Goal: Find specific page/section: Find specific page/section

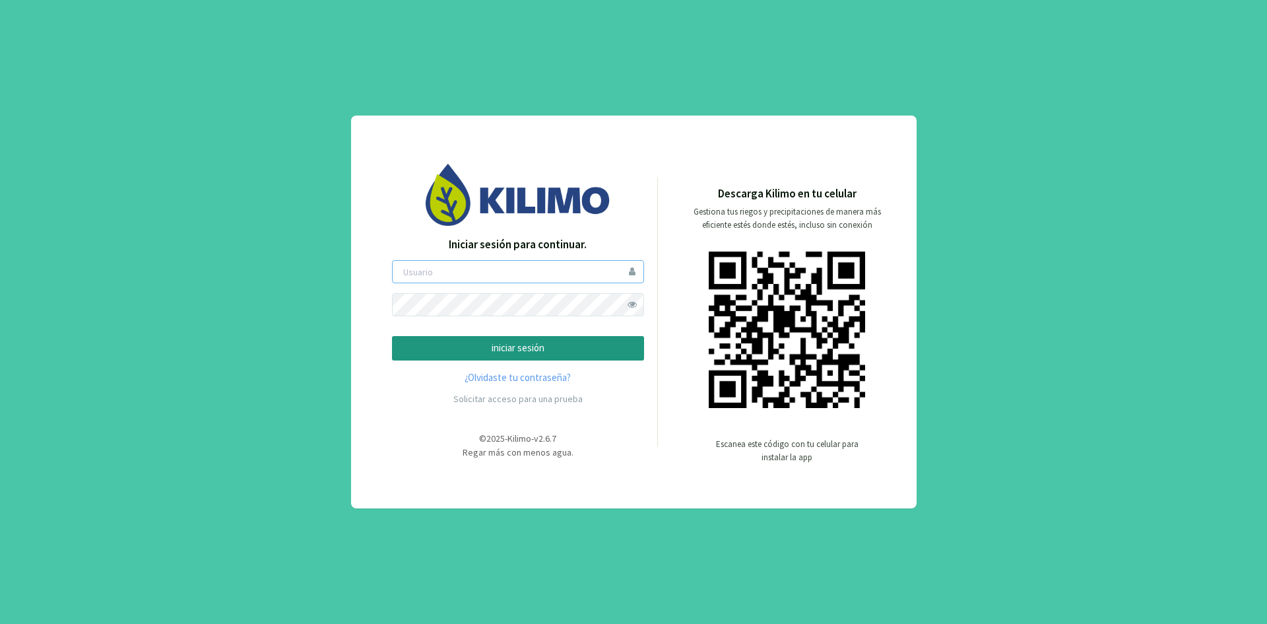
type input "ceferinom"
click at [527, 352] on p "iniciar sesión" at bounding box center [518, 348] width 230 height 15
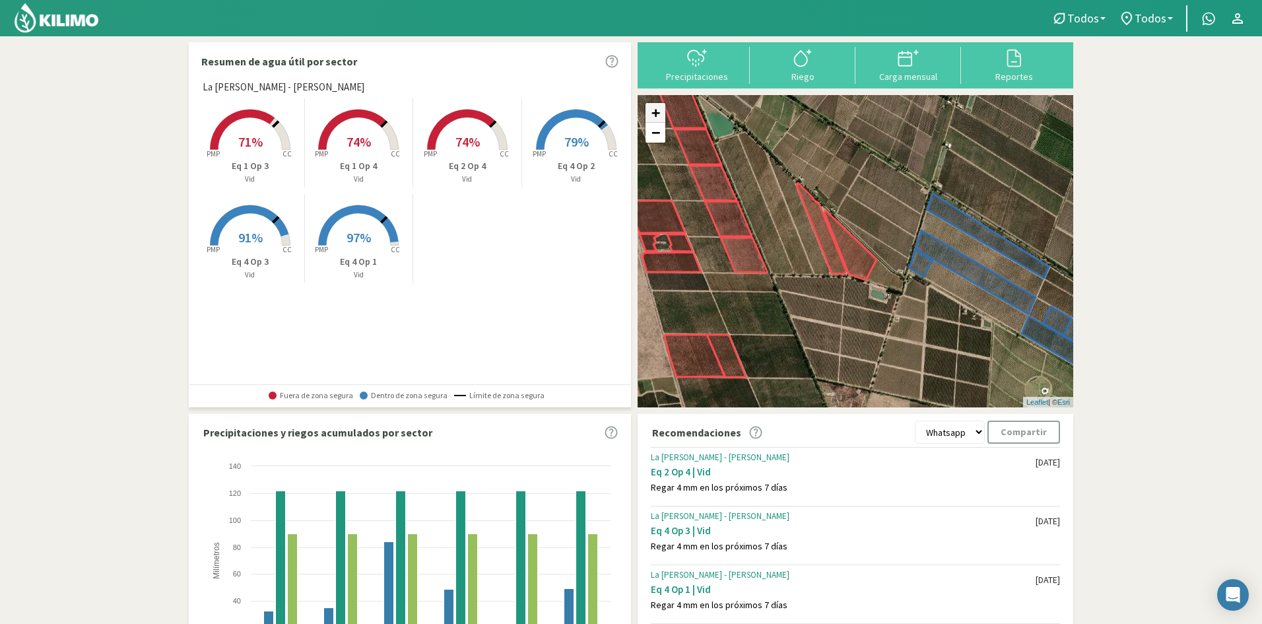
click at [653, 118] on link "+" at bounding box center [656, 113] width 20 height 20
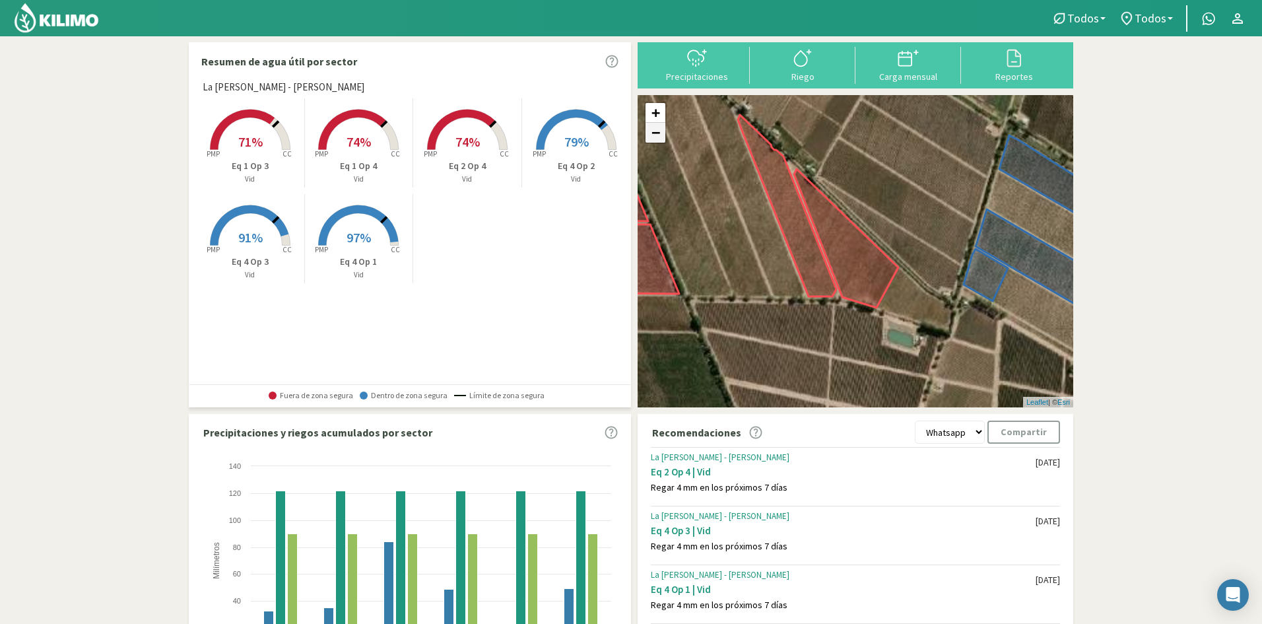
click at [652, 128] on link "−" at bounding box center [656, 133] width 20 height 20
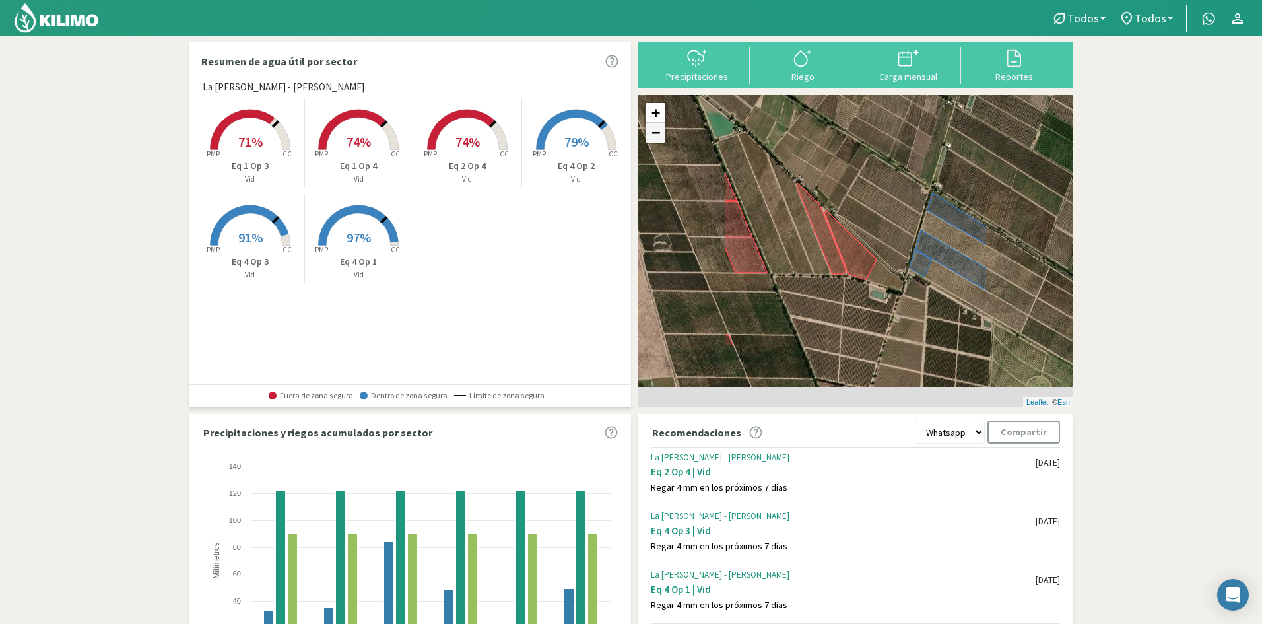
click at [652, 128] on link "−" at bounding box center [656, 133] width 20 height 20
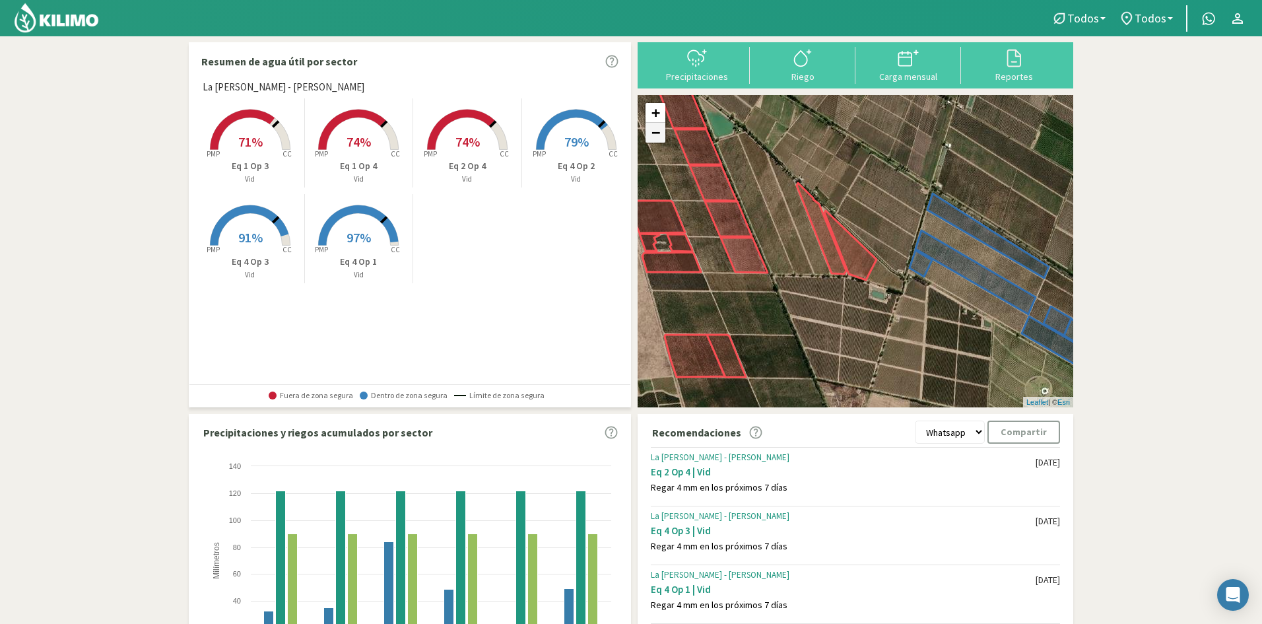
click at [652, 128] on link "−" at bounding box center [656, 133] width 20 height 20
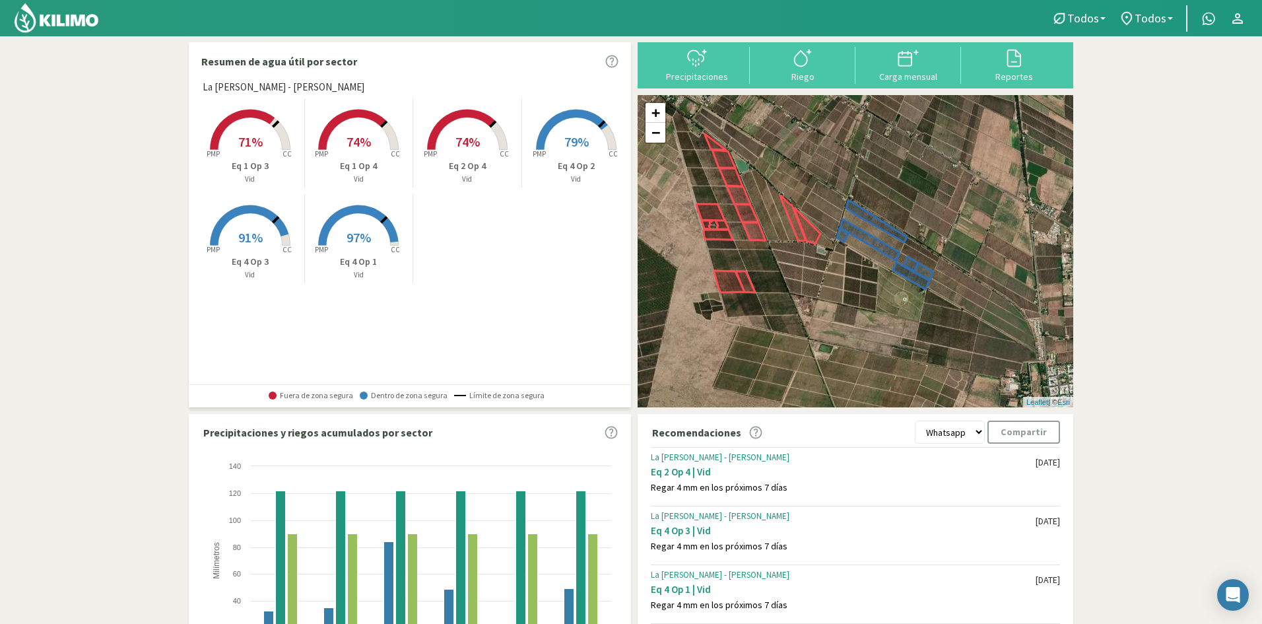
drag, startPoint x: 925, startPoint y: 326, endPoint x: 877, endPoint y: 303, distance: 53.4
click at [877, 303] on div "+ − Leaflet | © Esri" at bounding box center [856, 251] width 436 height 312
click at [657, 134] on link "−" at bounding box center [656, 133] width 20 height 20
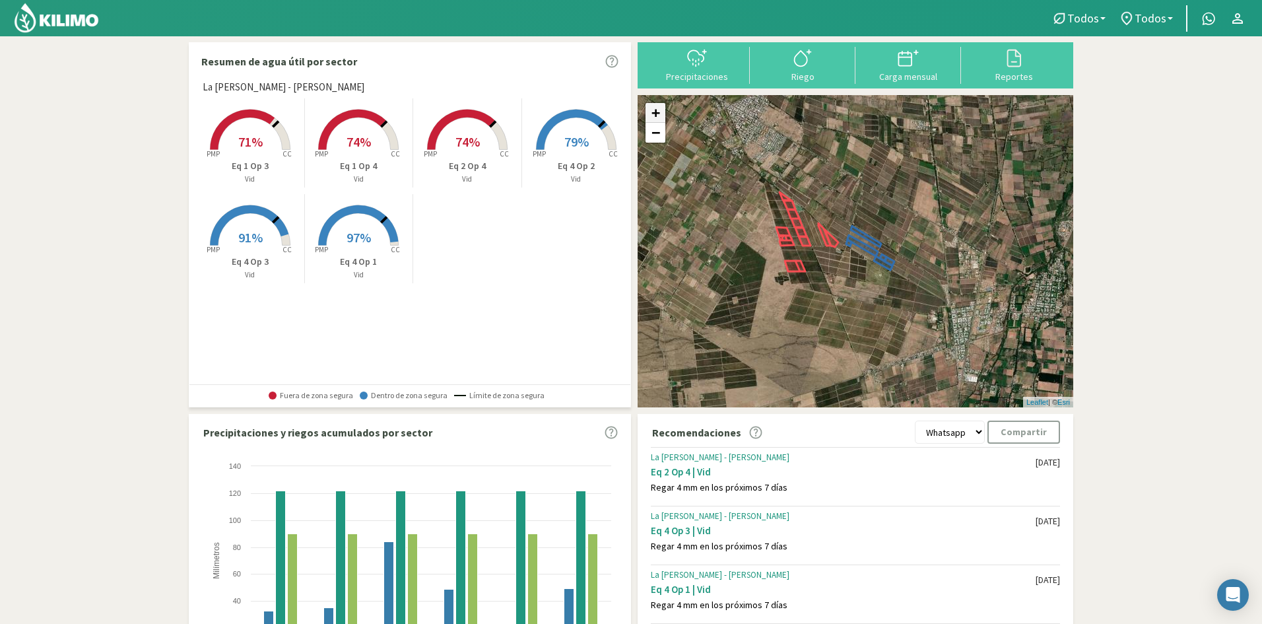
click at [655, 116] on link "+" at bounding box center [656, 113] width 20 height 20
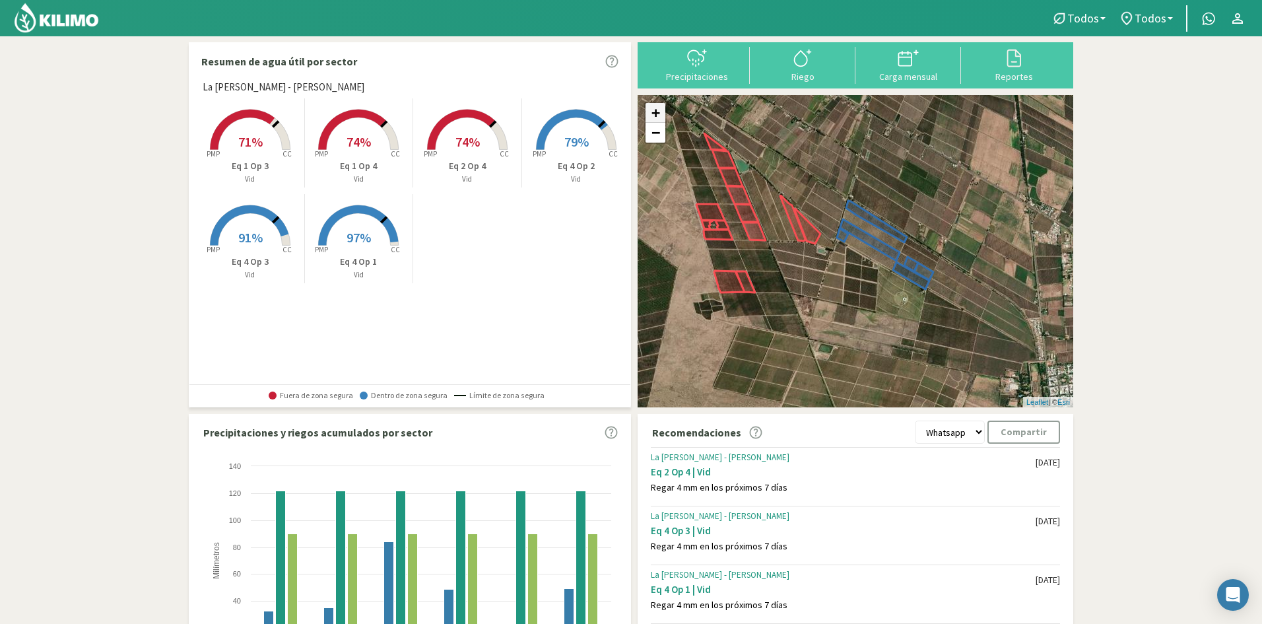
click at [652, 115] on link "+" at bounding box center [656, 113] width 20 height 20
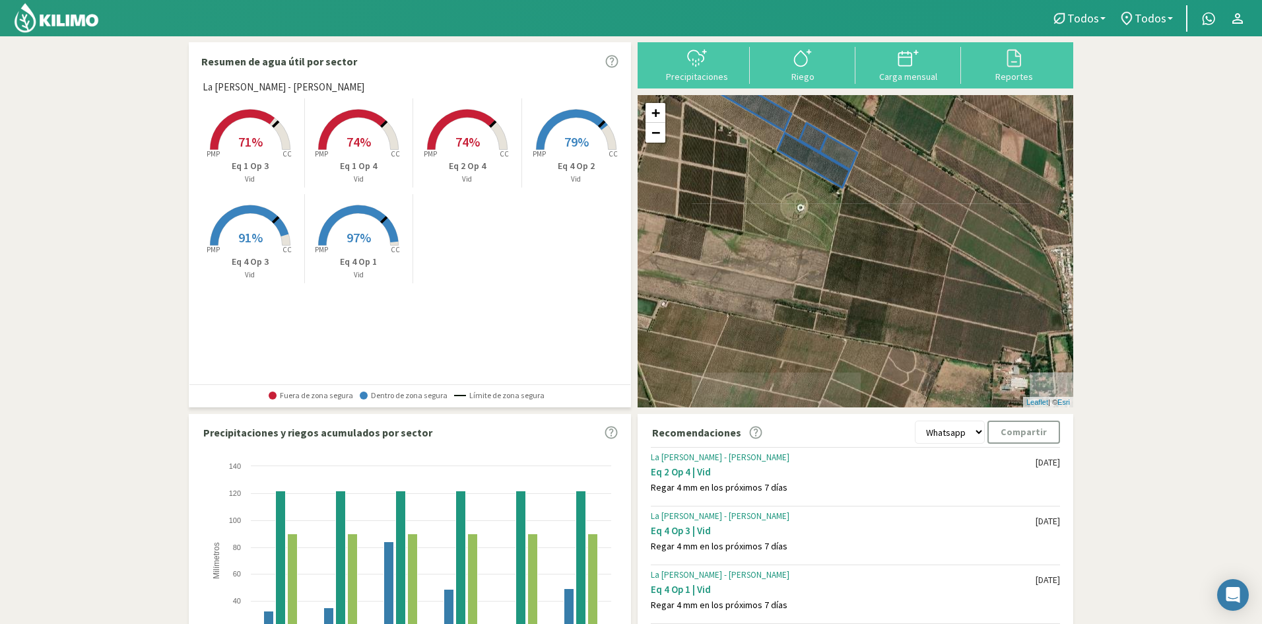
drag, startPoint x: 853, startPoint y: 291, endPoint x: 694, endPoint y: 145, distance: 215.4
click at [694, 145] on div "+ − Leaflet | © Esri" at bounding box center [856, 251] width 436 height 312
click at [657, 139] on link "−" at bounding box center [656, 133] width 20 height 20
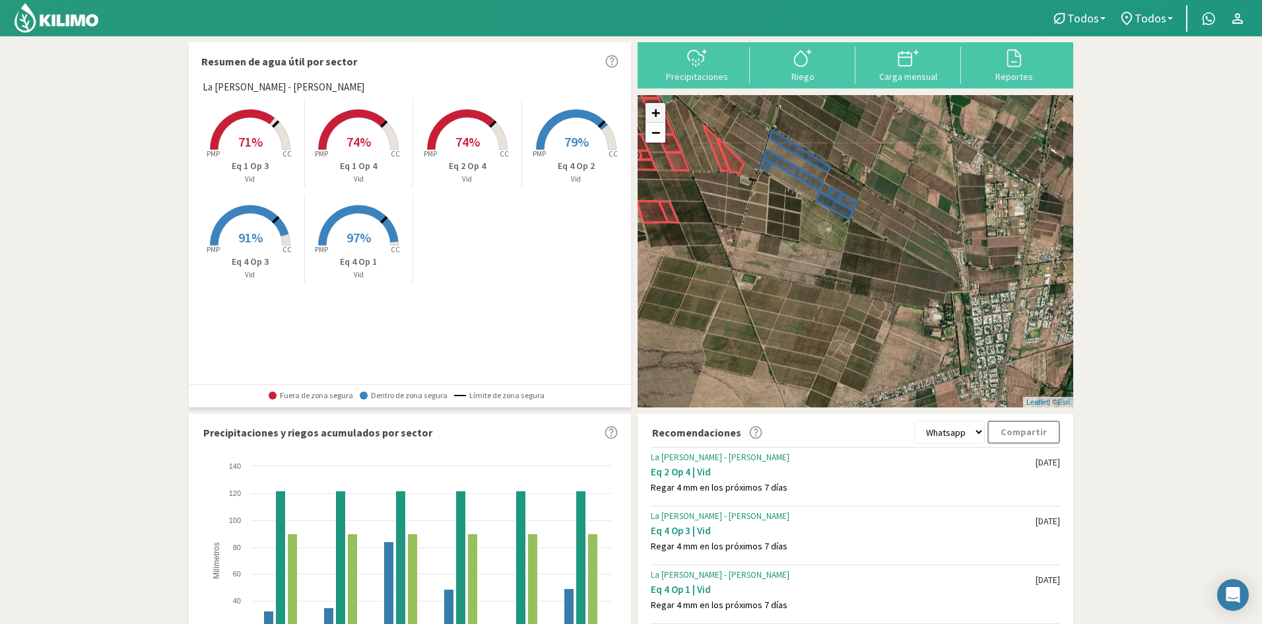
click at [657, 117] on link "+" at bounding box center [656, 113] width 20 height 20
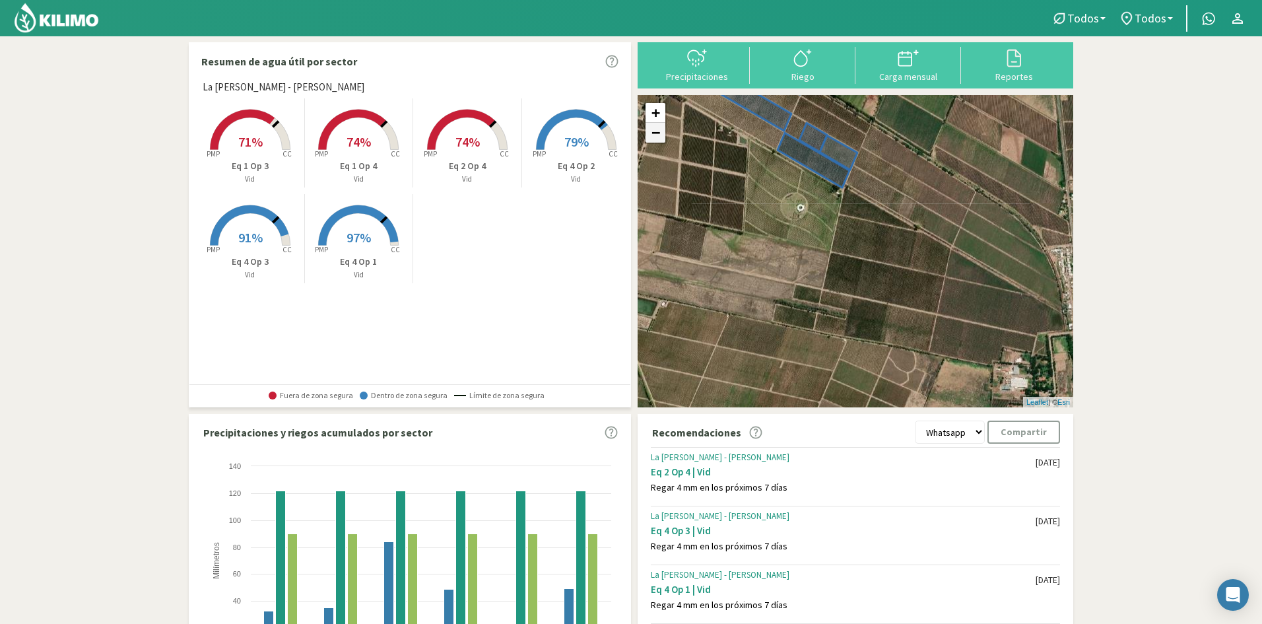
click at [656, 131] on link "−" at bounding box center [656, 133] width 20 height 20
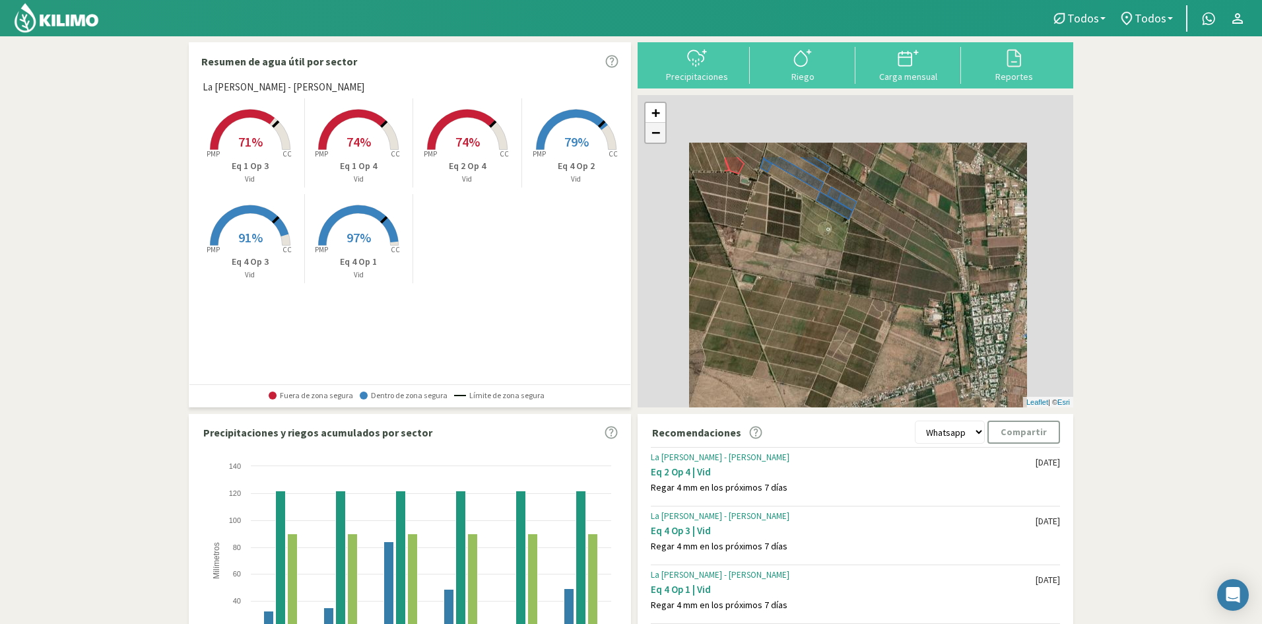
click at [656, 129] on link "−" at bounding box center [656, 133] width 20 height 20
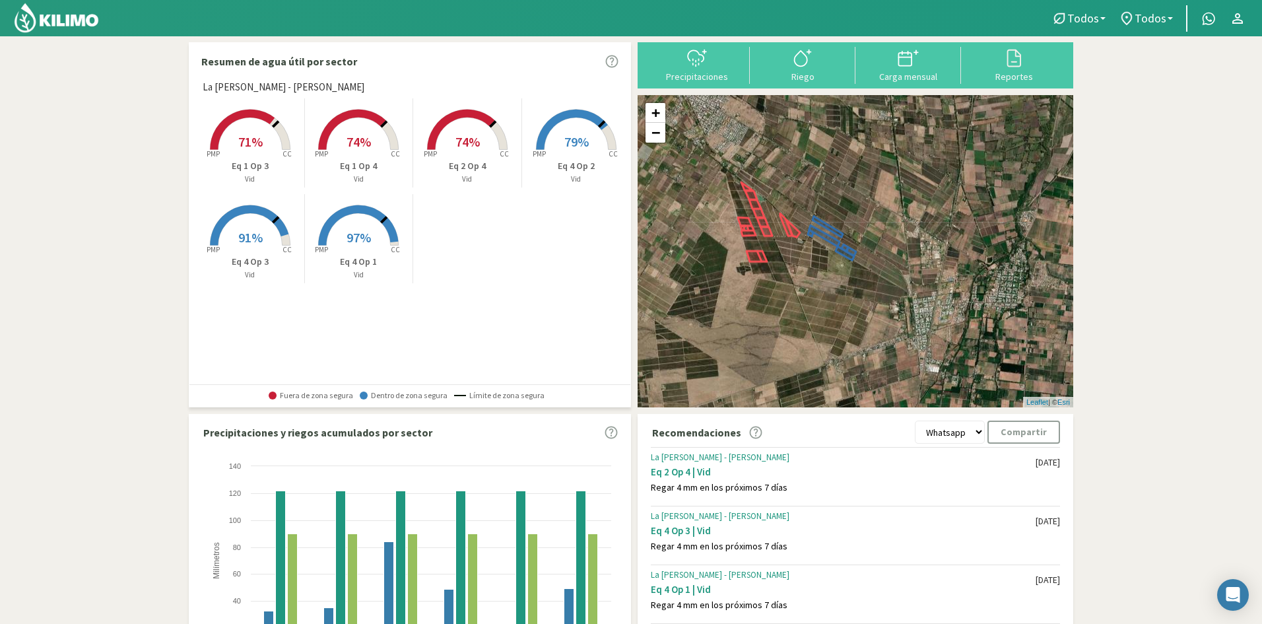
drag, startPoint x: 800, startPoint y: 240, endPoint x: 801, endPoint y: 278, distance: 37.6
click at [801, 278] on div "+ − Leaflet | © Esri" at bounding box center [856, 251] width 436 height 312
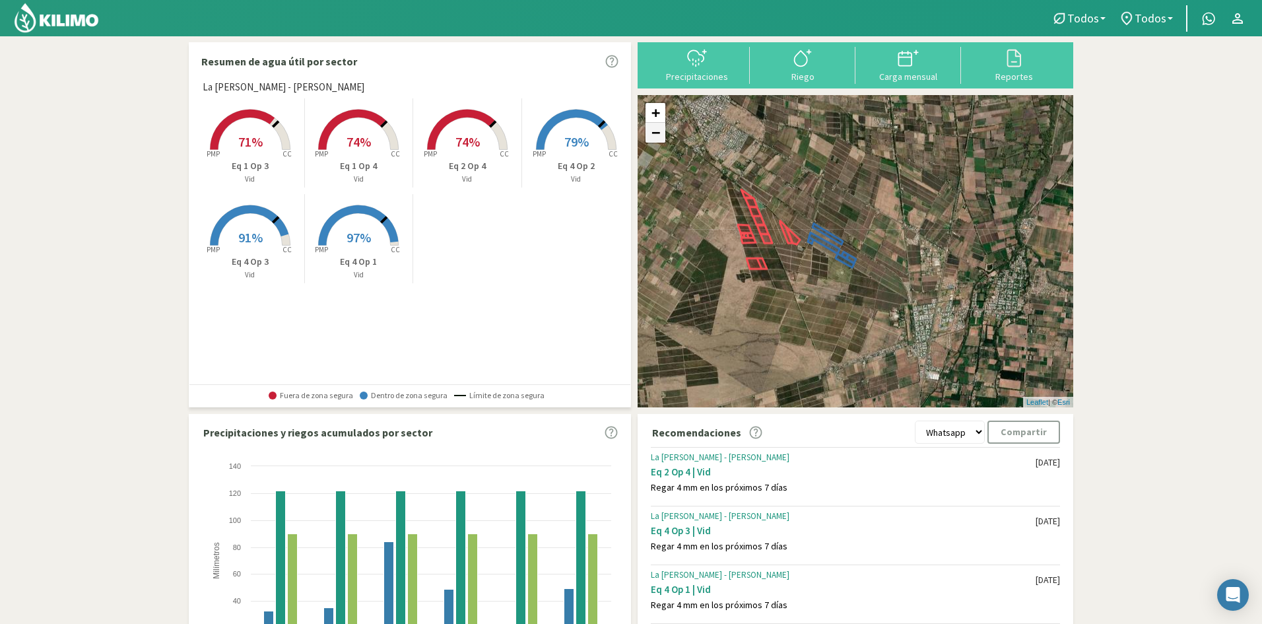
click at [658, 141] on link "−" at bounding box center [656, 133] width 20 height 20
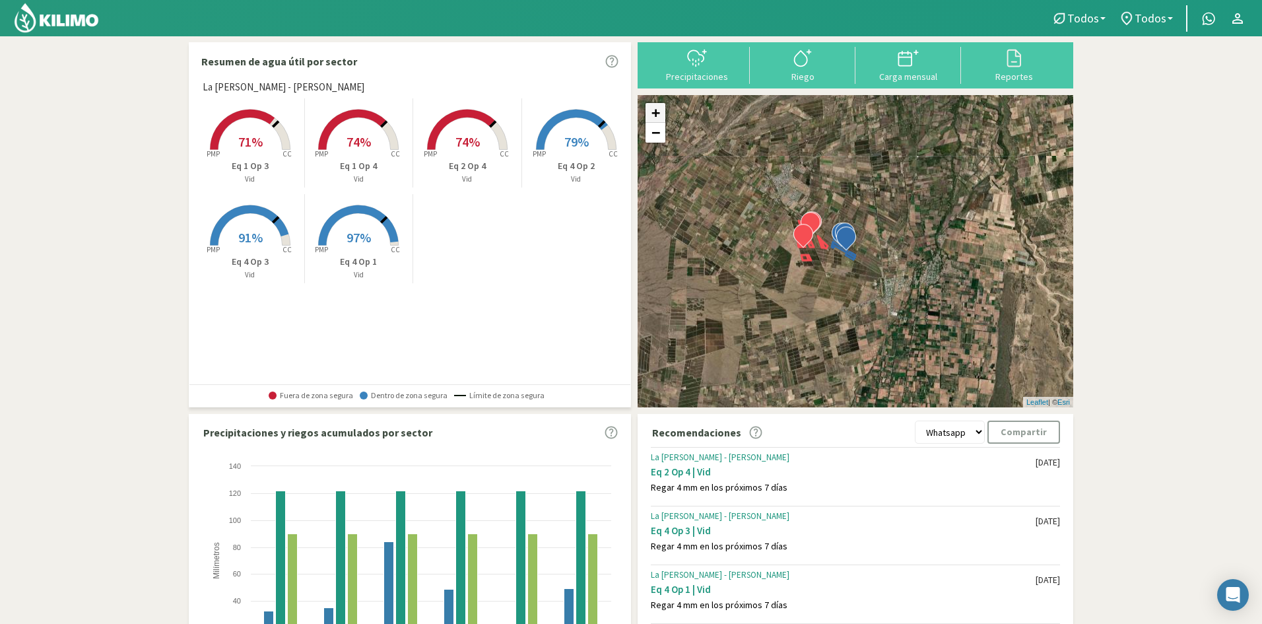
click at [654, 112] on link "+" at bounding box center [656, 113] width 20 height 20
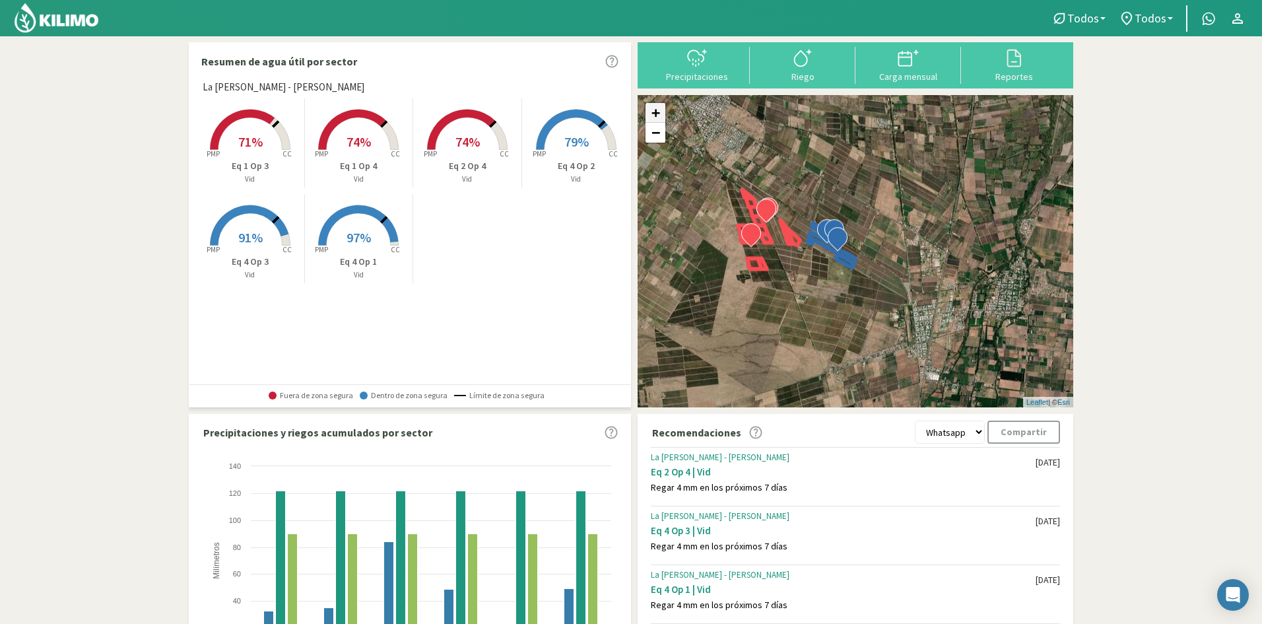
click at [654, 112] on link "+" at bounding box center [656, 113] width 20 height 20
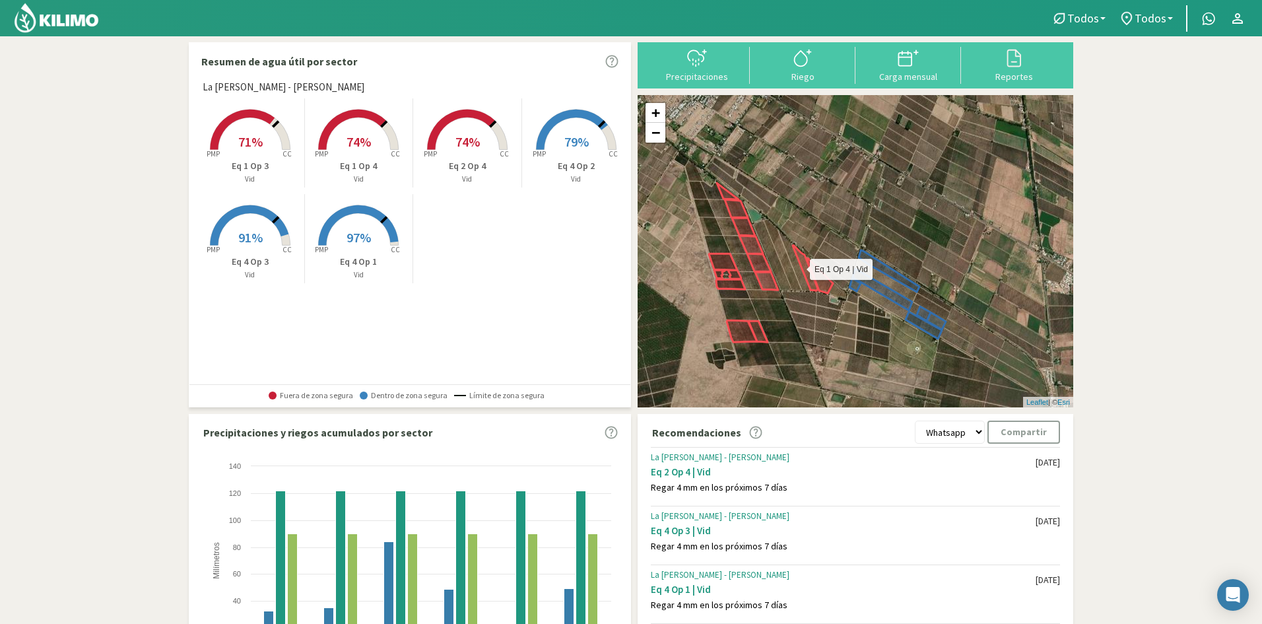
drag, startPoint x: 709, startPoint y: 207, endPoint x: 801, endPoint y: 261, distance: 106.2
click at [801, 261] on icon at bounding box center [775, 254] width 86 height 73
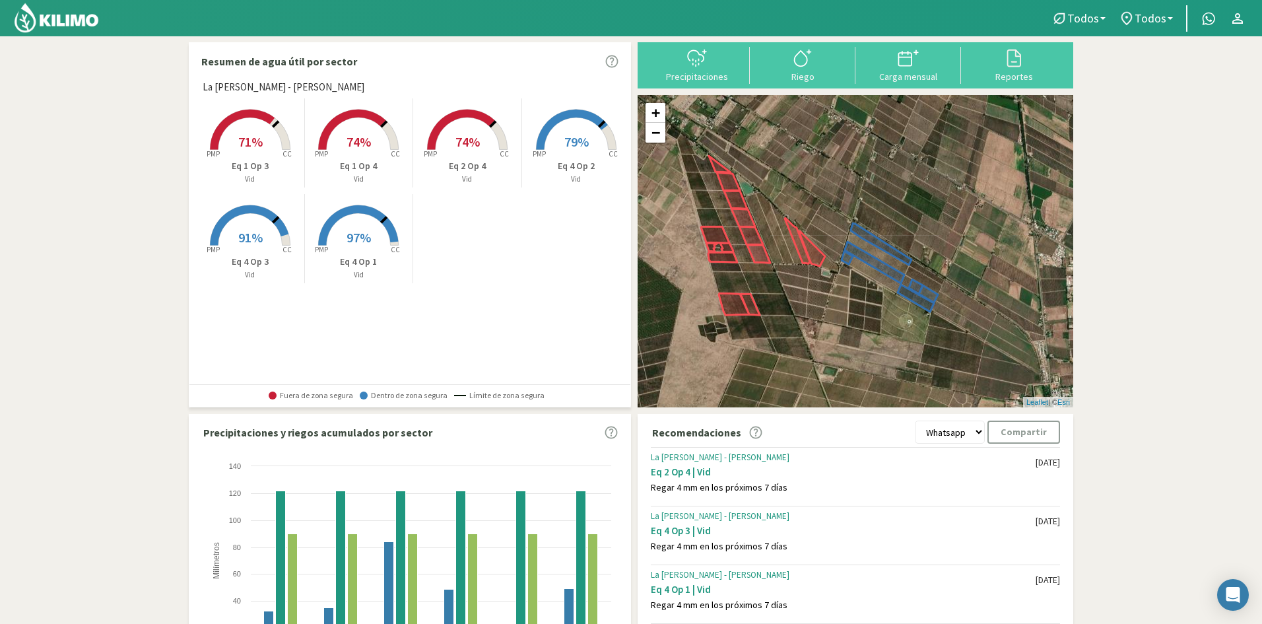
drag, startPoint x: 840, startPoint y: 353, endPoint x: 832, endPoint y: 324, distance: 30.1
click at [832, 324] on div "+ − Leaflet | © Esri" at bounding box center [856, 251] width 436 height 312
click at [654, 114] on link "+" at bounding box center [656, 113] width 20 height 20
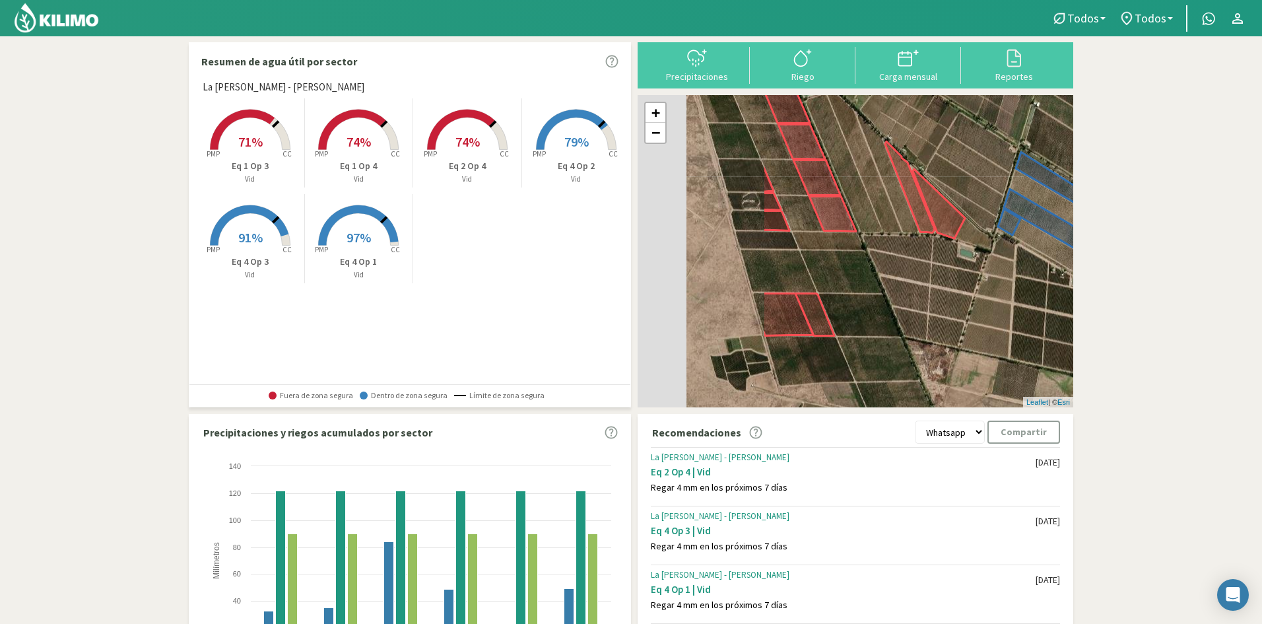
drag, startPoint x: 698, startPoint y: 329, endPoint x: 876, endPoint y: 281, distance: 184.0
click at [876, 281] on div "+ − Leaflet | © Esri" at bounding box center [856, 251] width 436 height 312
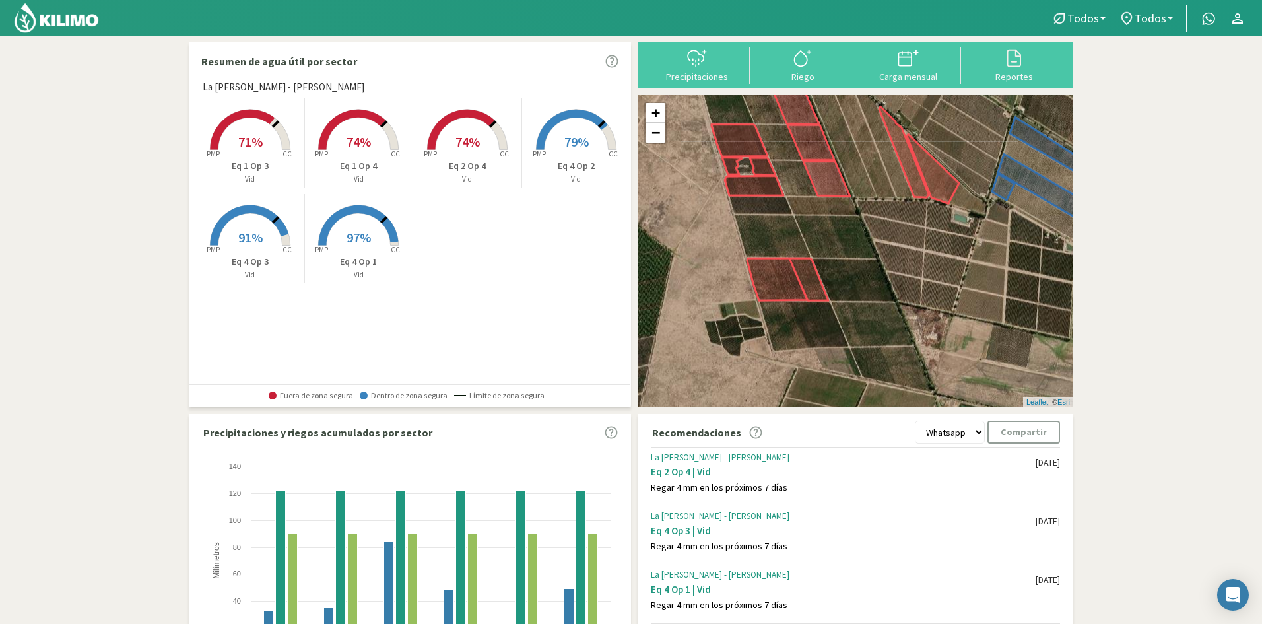
drag, startPoint x: 827, startPoint y: 352, endPoint x: 809, endPoint y: 305, distance: 50.4
click at [809, 305] on div "+ − Leaflet | © Esri" at bounding box center [856, 251] width 436 height 312
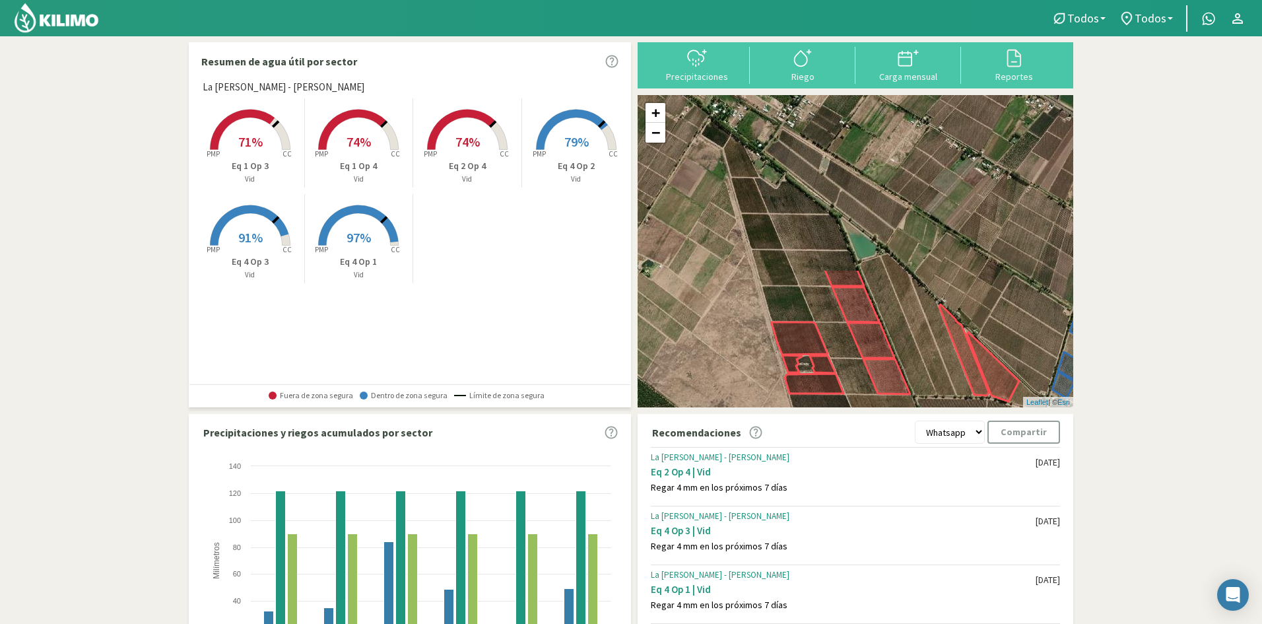
drag, startPoint x: 809, startPoint y: 224, endPoint x: 872, endPoint y: 424, distance: 209.6
click at [872, 424] on div "Resumen de agua útil por sector La [PERSON_NAME] - [PERSON_NAME] Created with H…" at bounding box center [631, 391] width 885 height 698
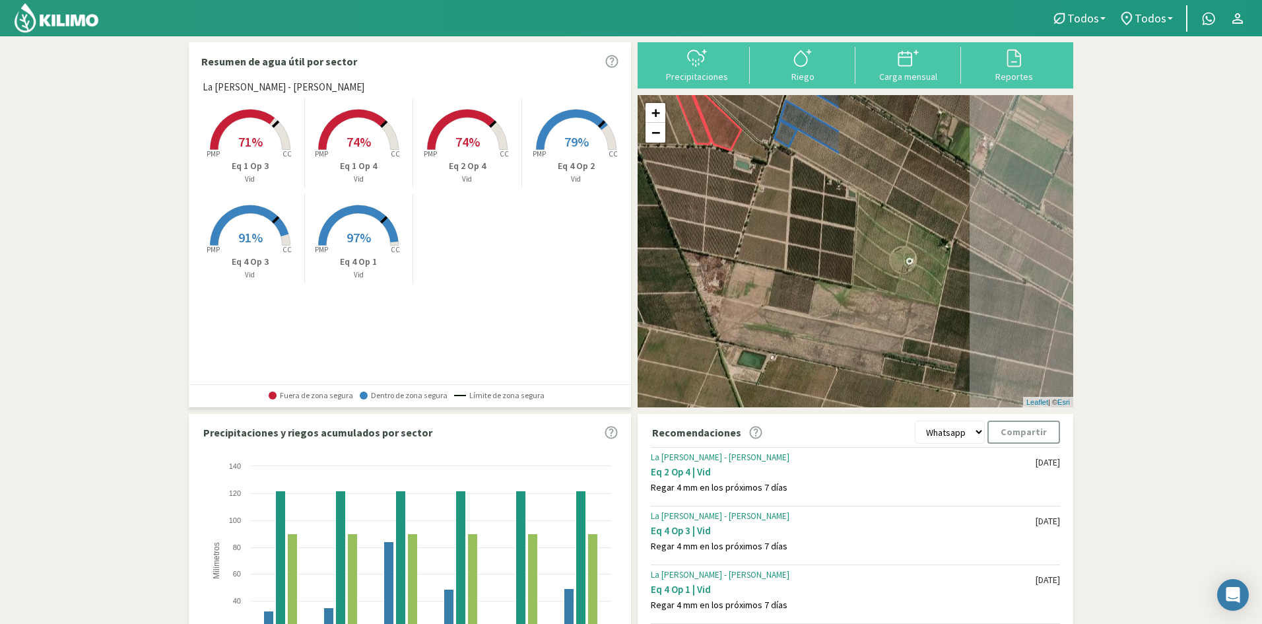
drag, startPoint x: 914, startPoint y: 321, endPoint x: 632, endPoint y: 67, distance: 378.6
click at [632, 67] on div "Resumen de agua útil por sector La [PERSON_NAME] - [PERSON_NAME] Created with H…" at bounding box center [631, 391] width 885 height 698
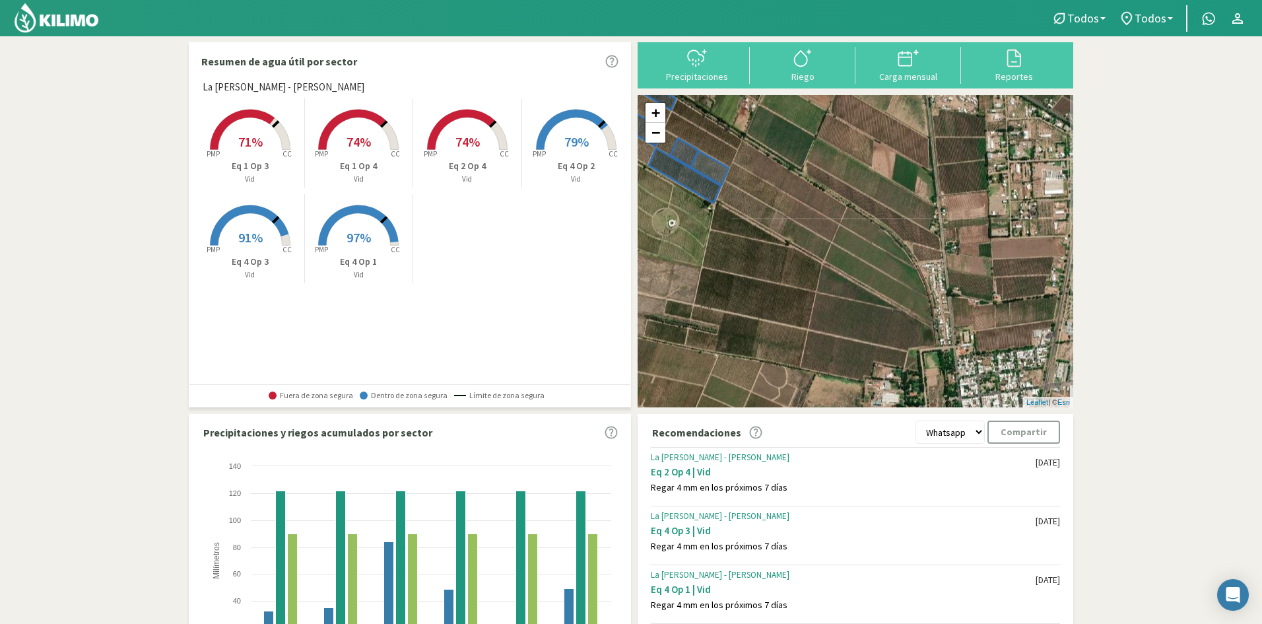
drag, startPoint x: 869, startPoint y: 286, endPoint x: 642, endPoint y: 247, distance: 230.5
click at [642, 247] on div "+ − Leaflet | © Esri" at bounding box center [856, 251] width 436 height 312
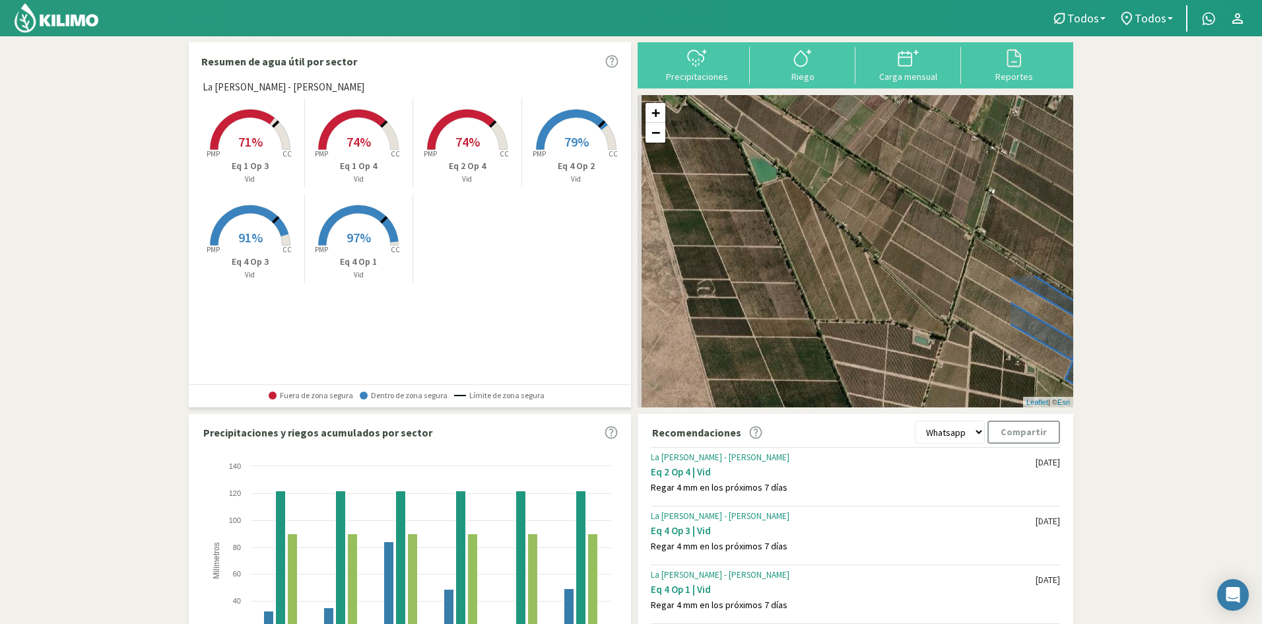
drag, startPoint x: 675, startPoint y: 226, endPoint x: 1102, endPoint y: 444, distance: 479.7
click at [1118, 453] on section "Resumen de agua útil por sector La [PERSON_NAME] - [PERSON_NAME] Created with H…" at bounding box center [631, 391] width 1262 height 711
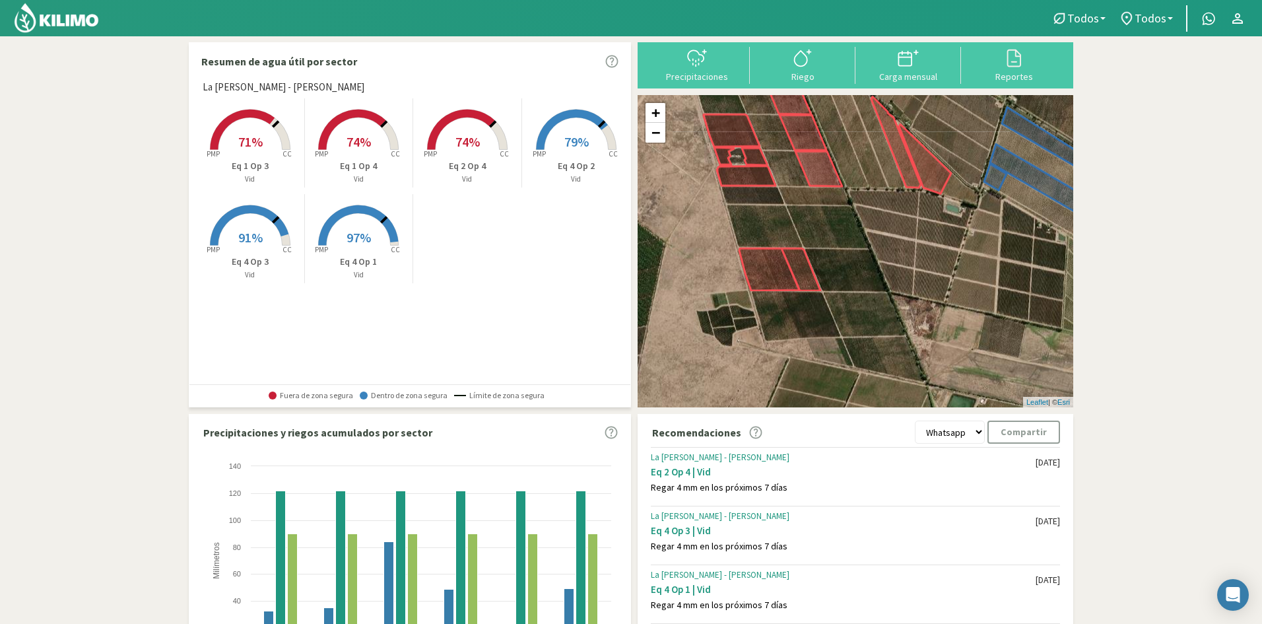
drag, startPoint x: 763, startPoint y: 312, endPoint x: 774, endPoint y: 164, distance: 148.3
click at [774, 164] on div "+ − Leaflet | © Esri" at bounding box center [856, 251] width 436 height 312
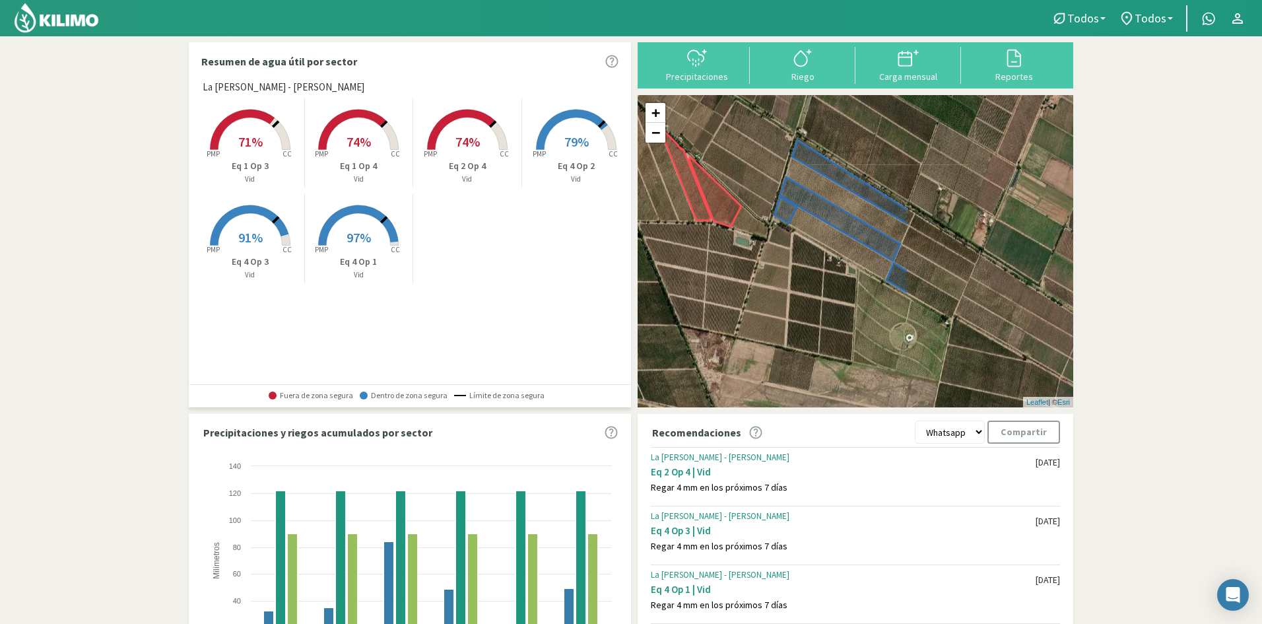
drag, startPoint x: 931, startPoint y: 265, endPoint x: 716, endPoint y: 300, distance: 218.7
click at [716, 300] on div "+ − Leaflet | © Esri" at bounding box center [856, 251] width 436 height 312
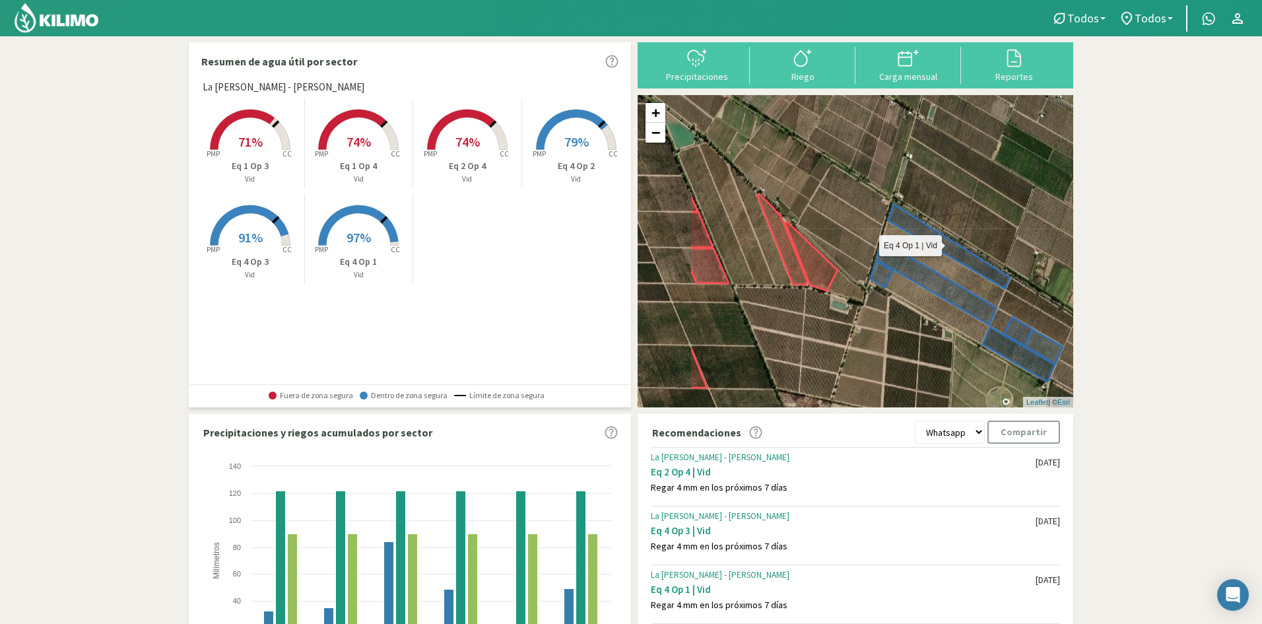
drag, startPoint x: 904, startPoint y: 273, endPoint x: 998, endPoint y: 337, distance: 113.1
click at [998, 337] on icon at bounding box center [971, 293] width 166 height 178
